Goal: Task Accomplishment & Management: Use online tool/utility

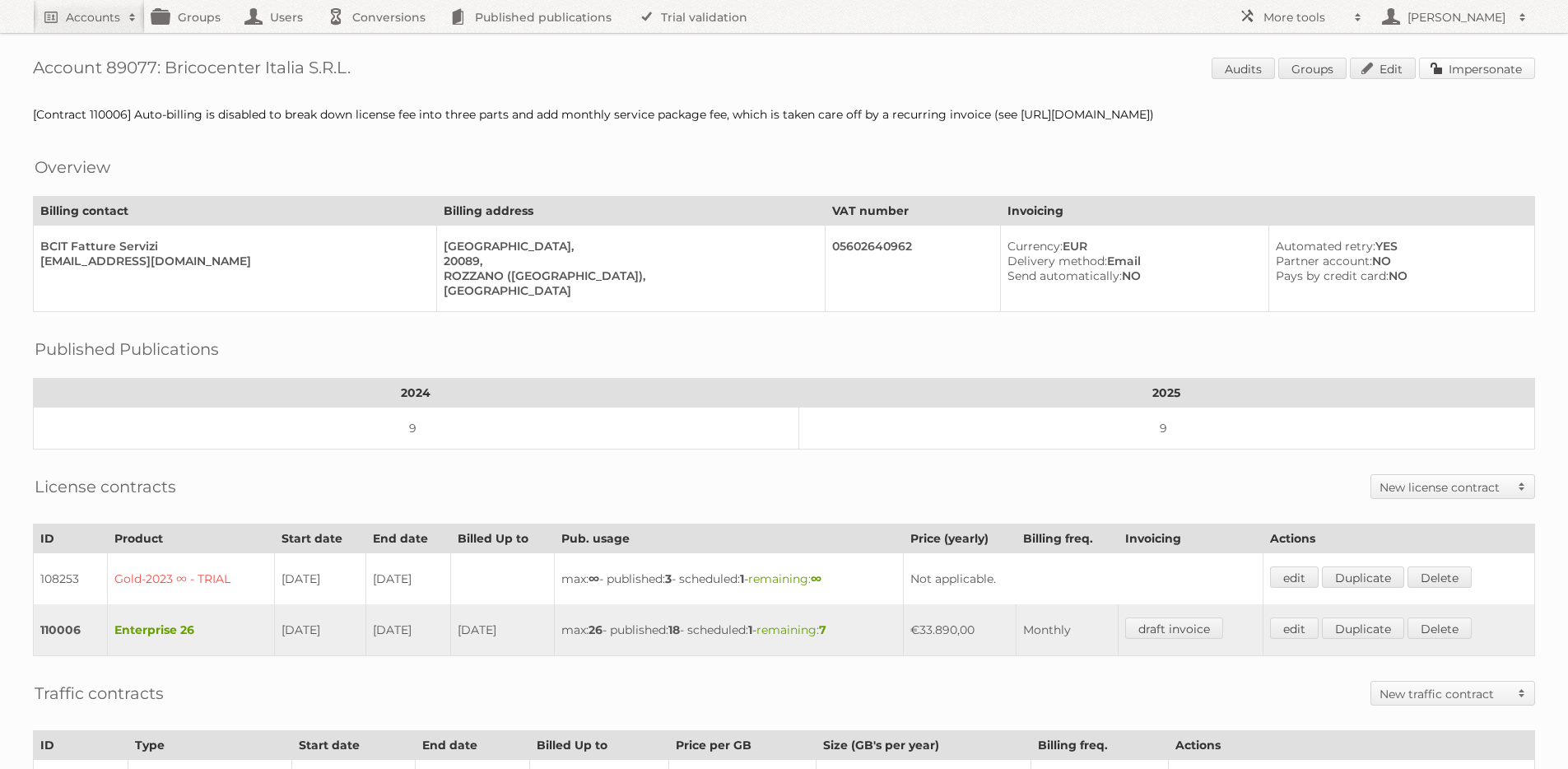
click at [1468, 68] on link "Impersonate" at bounding box center [1477, 67] width 116 height 21
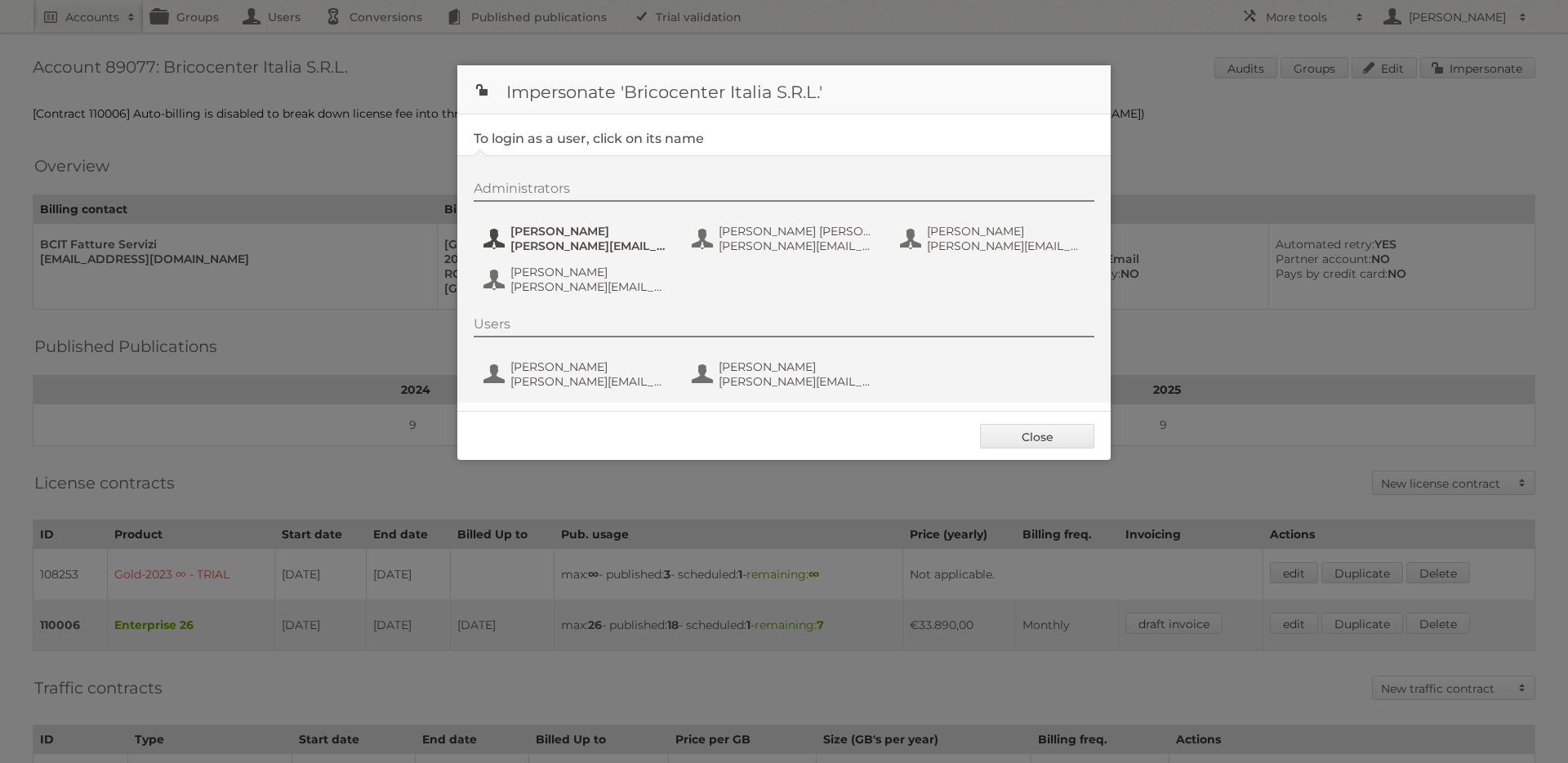
click at [561, 231] on span "[PERSON_NAME]" at bounding box center [589, 231] width 159 height 15
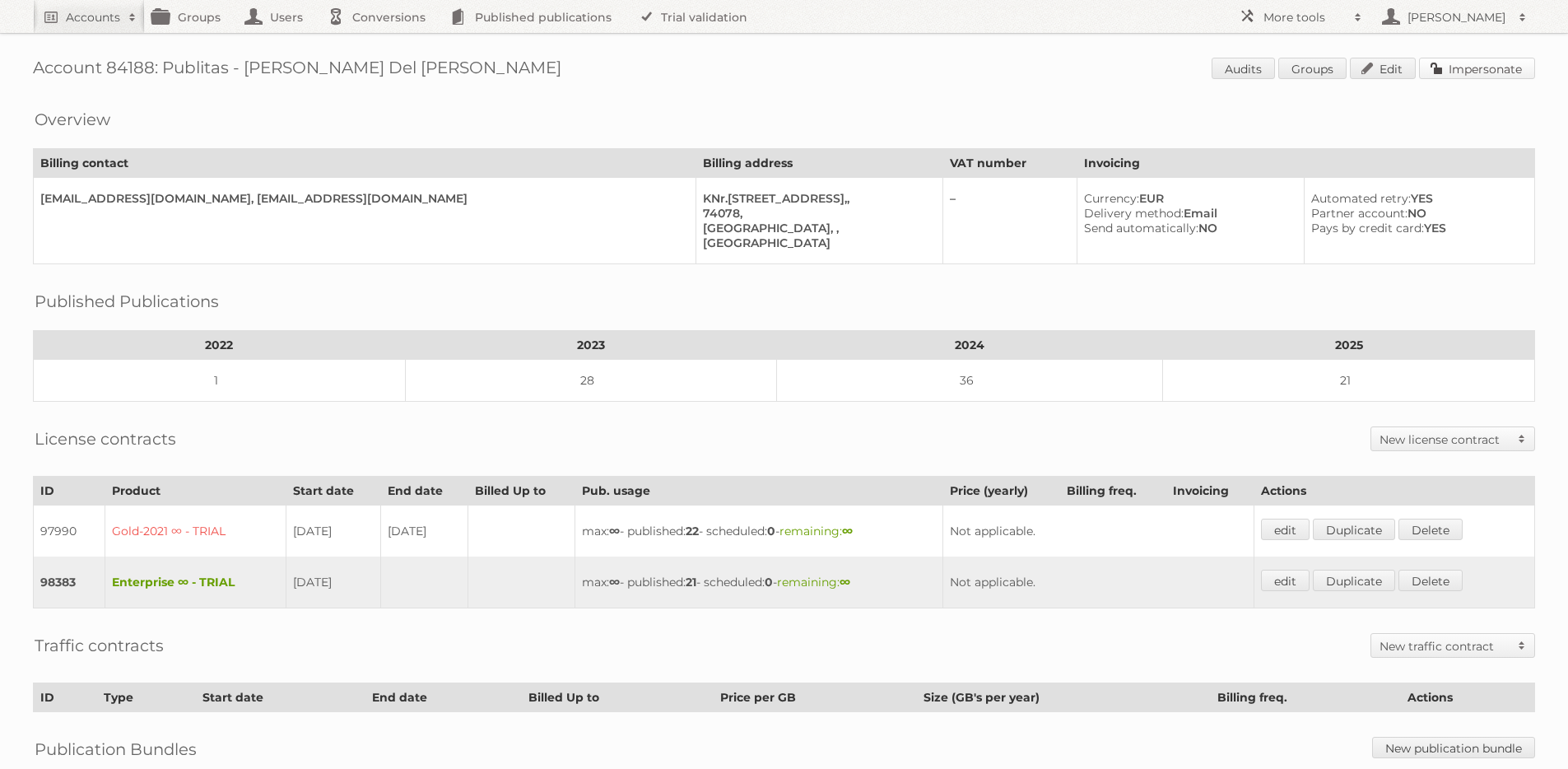
click at [1491, 72] on link "Impersonate" at bounding box center [1477, 67] width 116 height 21
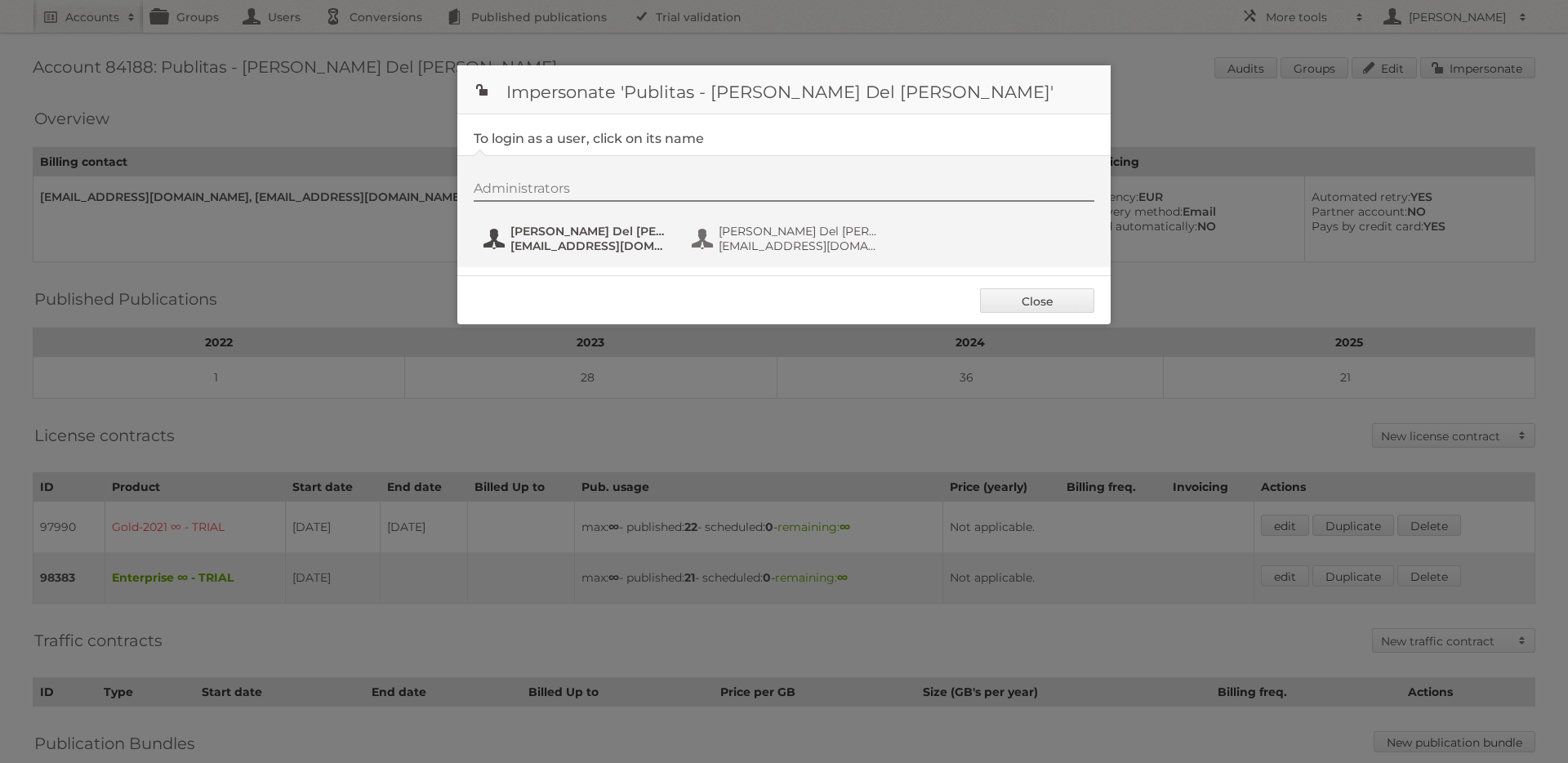
click at [547, 232] on span "Annet Del Pino" at bounding box center [589, 231] width 159 height 15
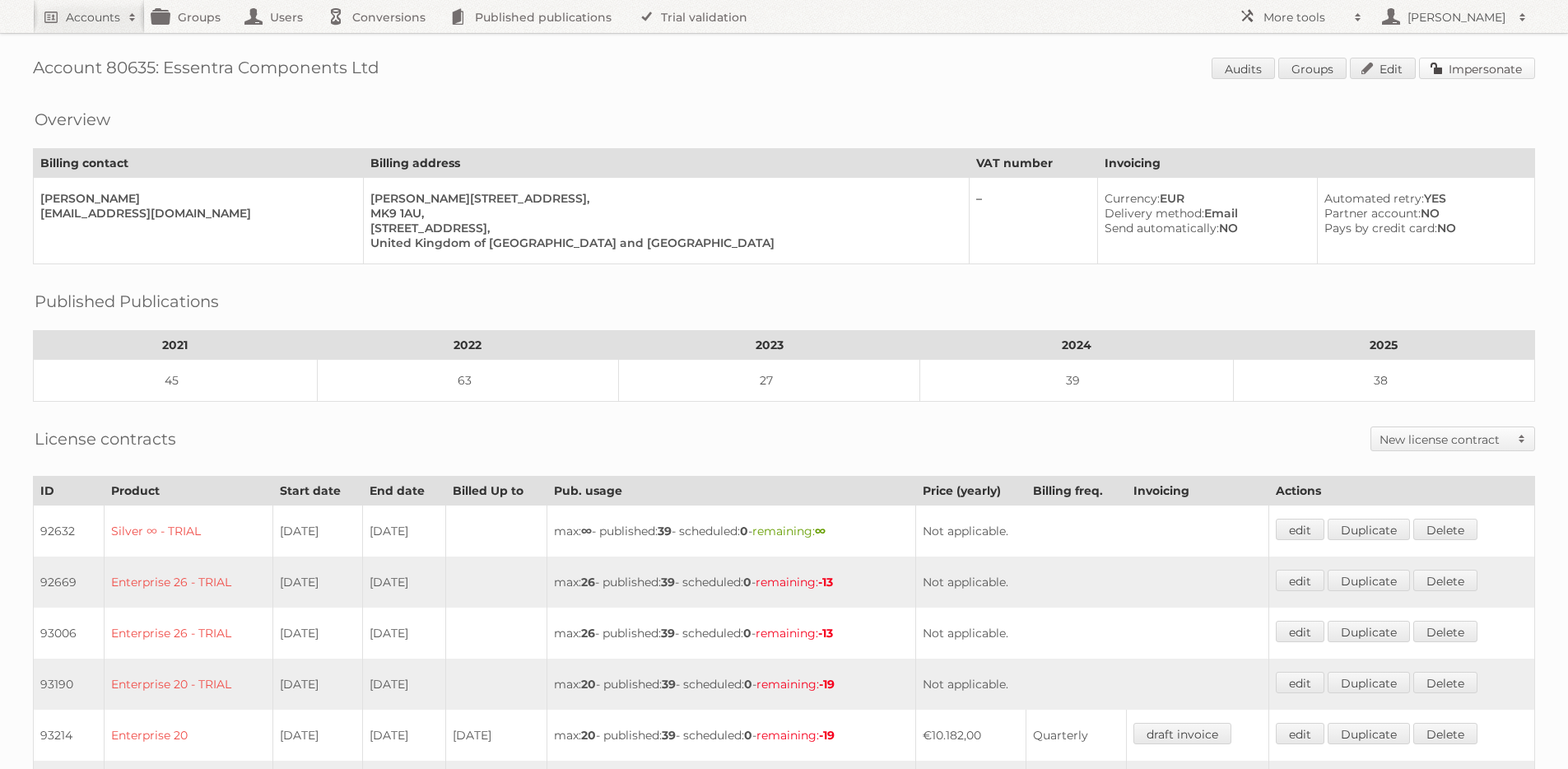
click at [1473, 66] on link "Impersonate" at bounding box center [1477, 67] width 116 height 21
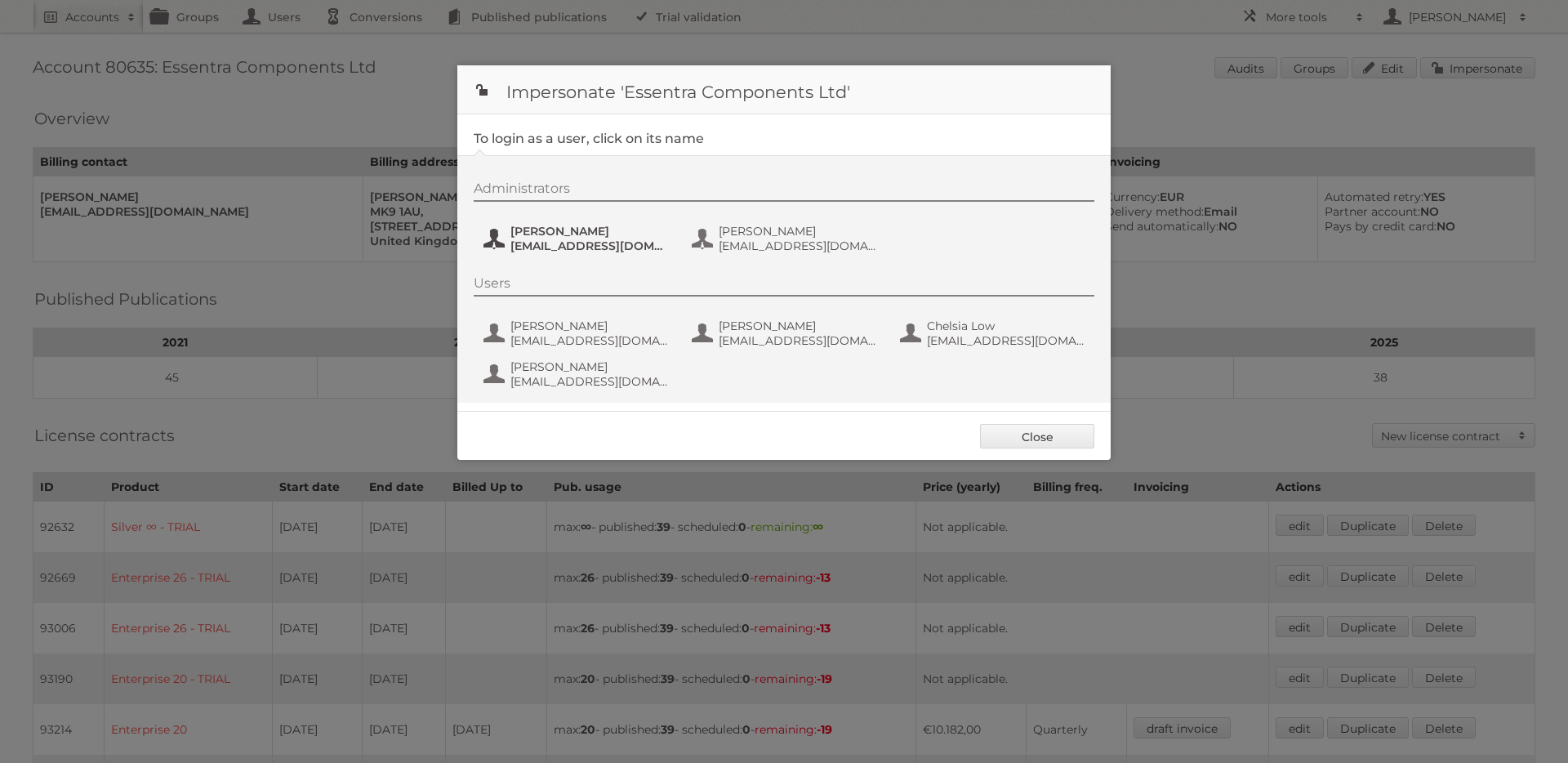
click at [544, 246] on span "ChristophMuehlenbeck@essentra.com" at bounding box center [589, 246] width 159 height 15
